Goal: Find contact information: Find contact information

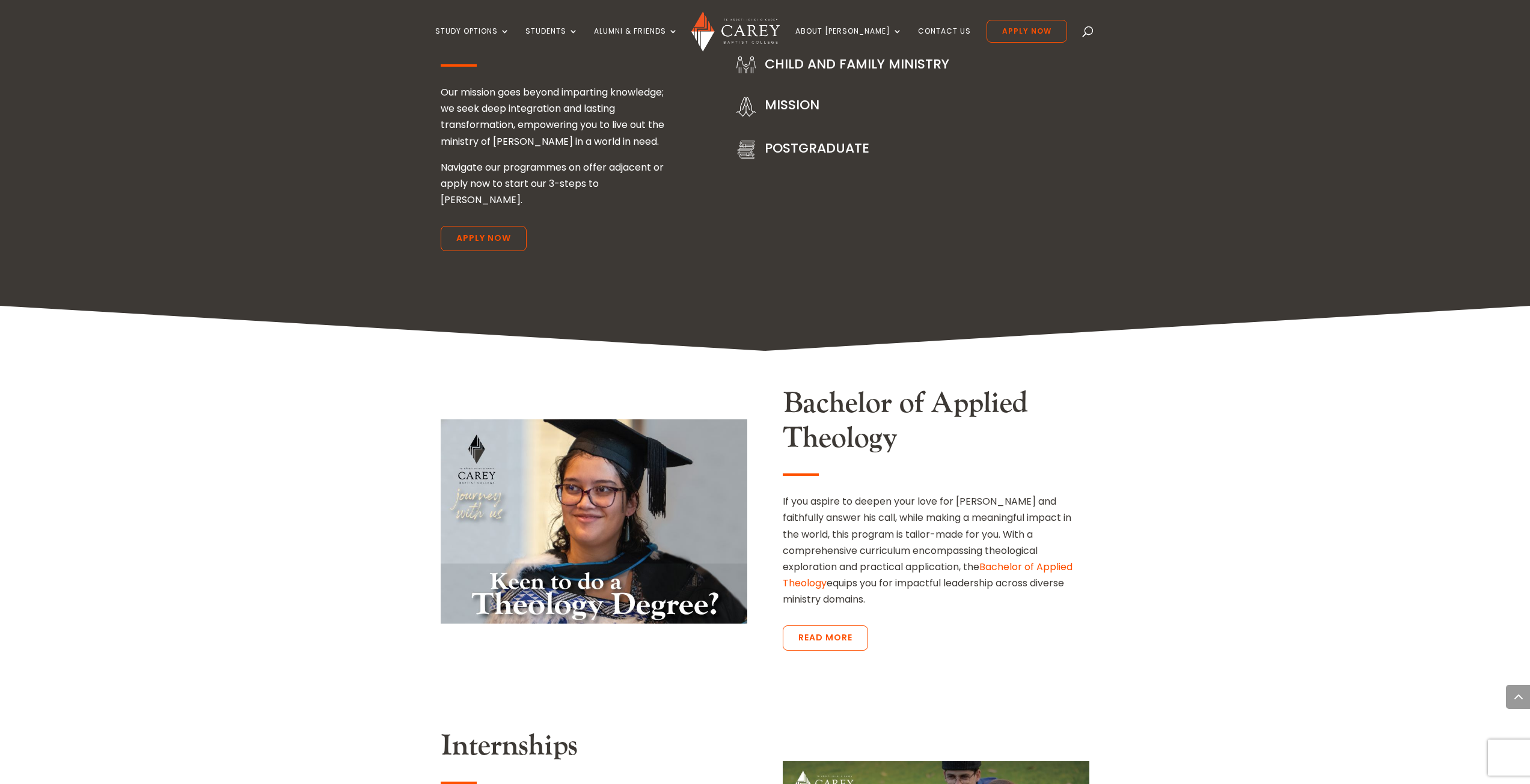
drag, startPoint x: 362, startPoint y: 454, endPoint x: 288, endPoint y: 190, distance: 274.2
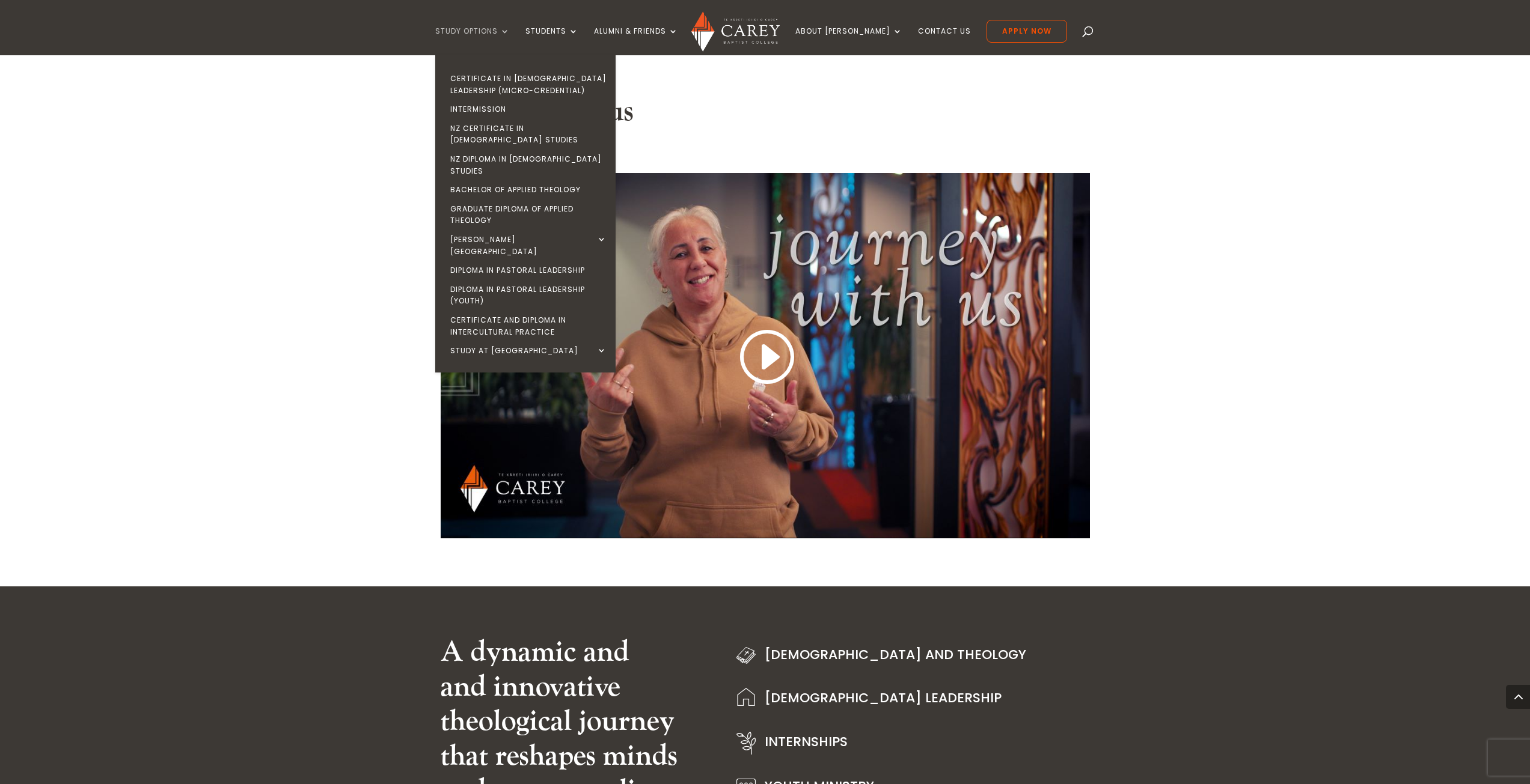
scroll to position [906, 0]
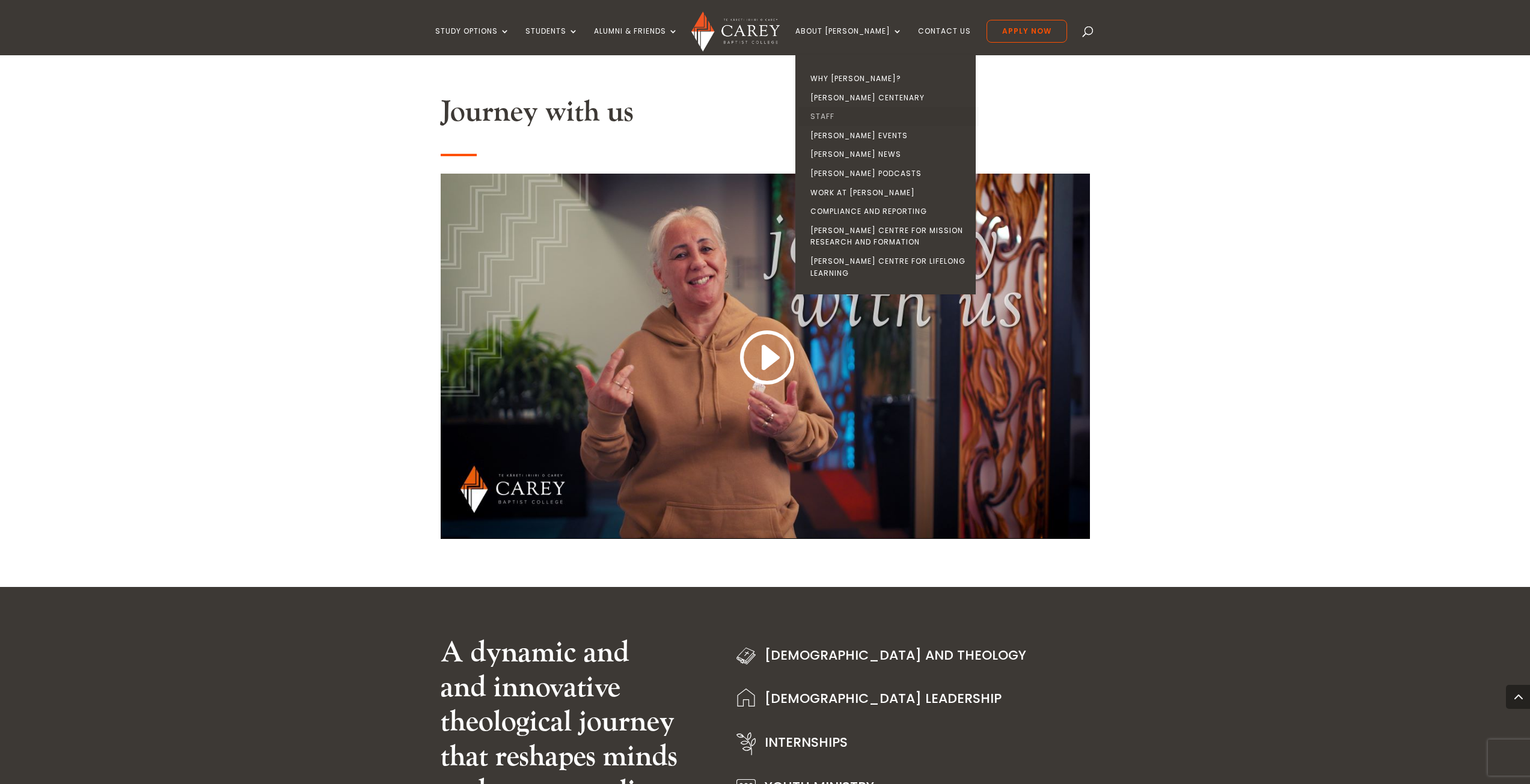
click at [847, 119] on link "Staff" at bounding box center [889, 116] width 180 height 19
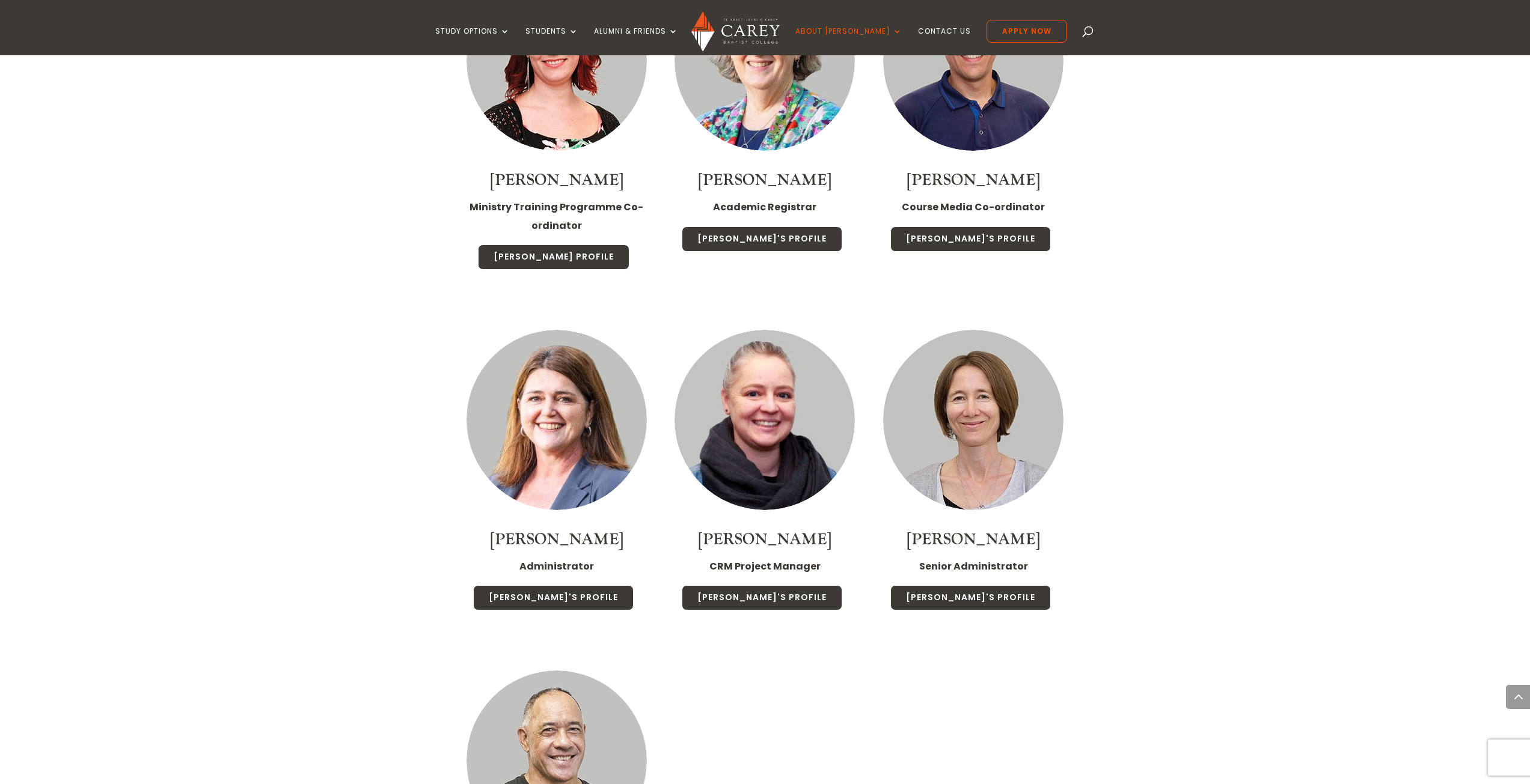
scroll to position [4504, 0]
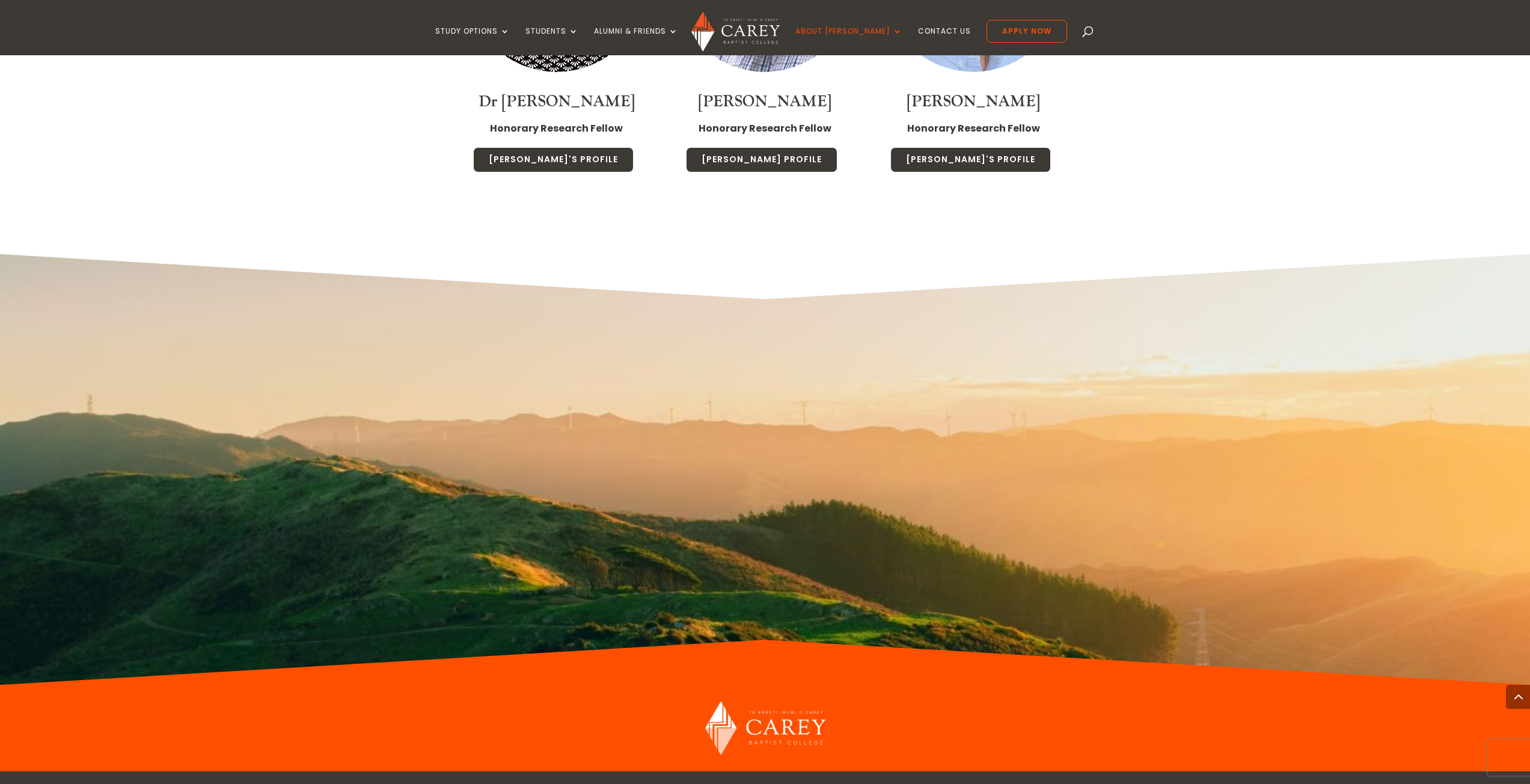
scroll to position [7453, 0]
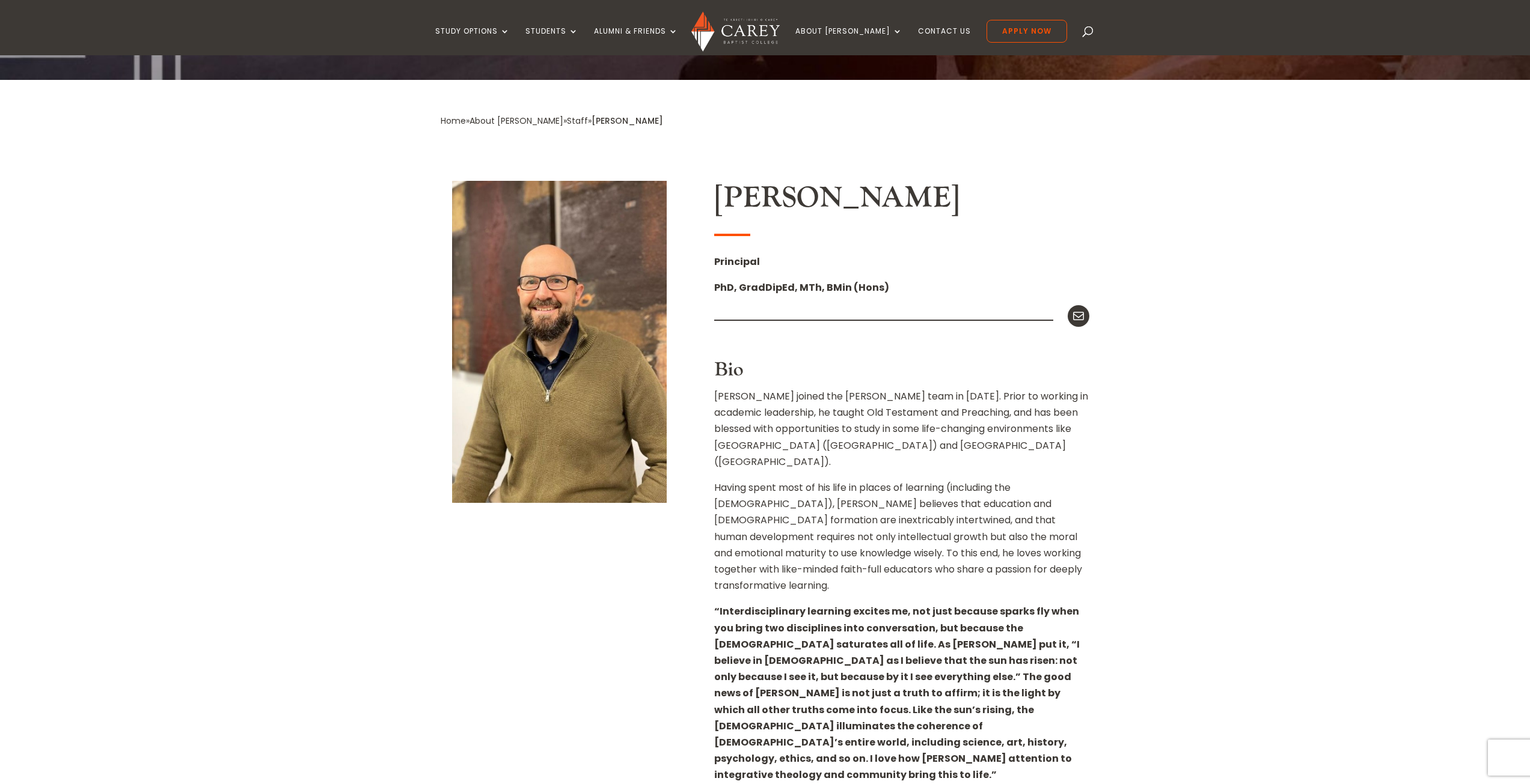
scroll to position [201, 0]
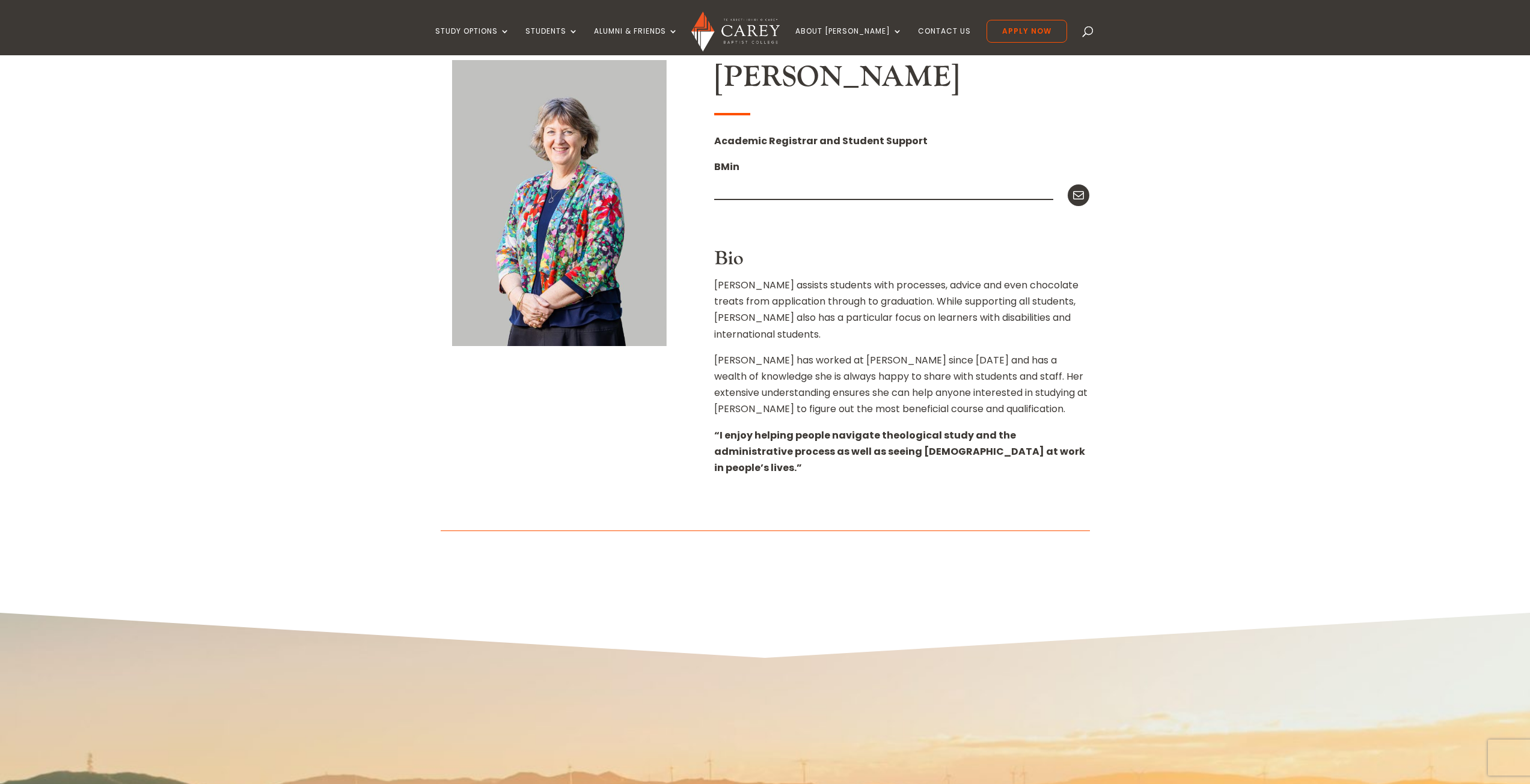
scroll to position [322, 0]
